Goal: Transaction & Acquisition: Purchase product/service

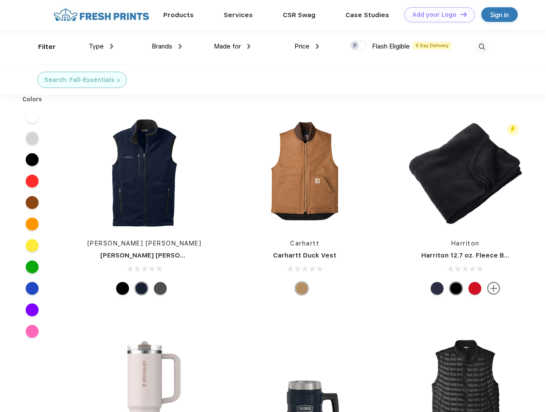
scroll to position [0, 0]
click at [437, 15] on link "Add your Logo Design Tool" at bounding box center [439, 14] width 71 height 15
click at [0, 0] on div "Design Tool" at bounding box center [0, 0] width 0 height 0
click at [460, 14] on link "Add your Logo Design Tool" at bounding box center [439, 14] width 71 height 15
click at [41, 47] on div "Filter" at bounding box center [47, 47] width 18 height 10
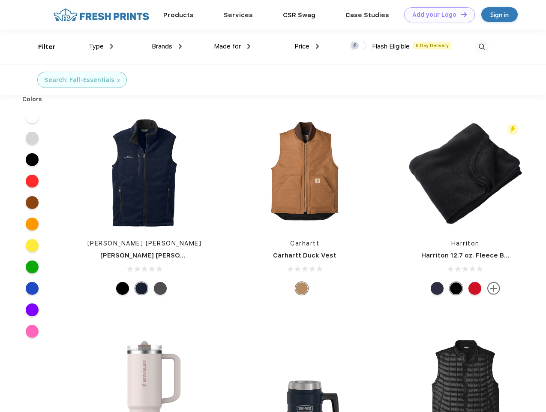
click at [101, 46] on span "Type" at bounding box center [96, 46] width 15 height 8
click at [167, 46] on span "Brands" at bounding box center [162, 46] width 21 height 8
click at [232, 46] on span "Made for" at bounding box center [227, 46] width 27 height 8
click at [307, 46] on span "Price" at bounding box center [302, 46] width 15 height 8
click at [359, 46] on div at bounding box center [358, 45] width 17 height 9
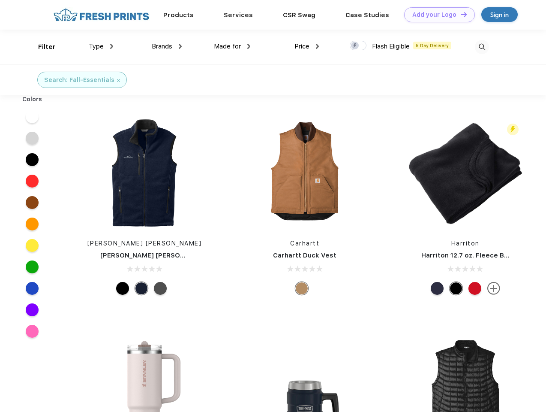
click at [356, 46] on input "checkbox" at bounding box center [353, 43] width 6 height 6
click at [482, 47] on img at bounding box center [482, 47] width 14 height 14
